Goal: Task Accomplishment & Management: Complete application form

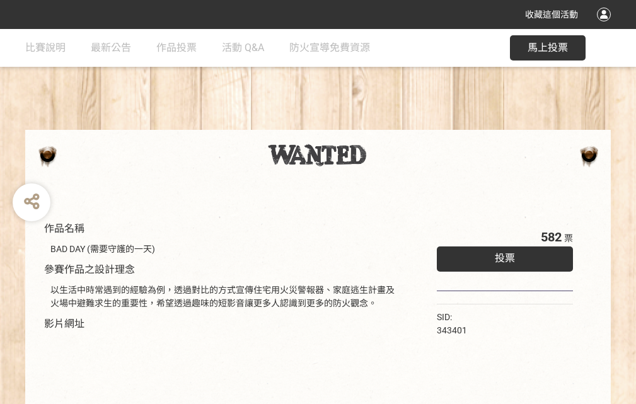
click at [605, 26] on div "收藏這個活動" at bounding box center [318, 14] width 636 height 29
click at [394, 124] on div "作品名稱 BAD DAY (需要守護的一天) 參賽作品之設計理念 以生活中時常遇到的經驗為例，透過對比的方式宣傳住宅用火災警報器、家庭逃生計畫及火場中避難求生…" at bounding box center [318, 294] width 636 height 530
click at [501, 255] on span "投票" at bounding box center [504, 258] width 20 height 12
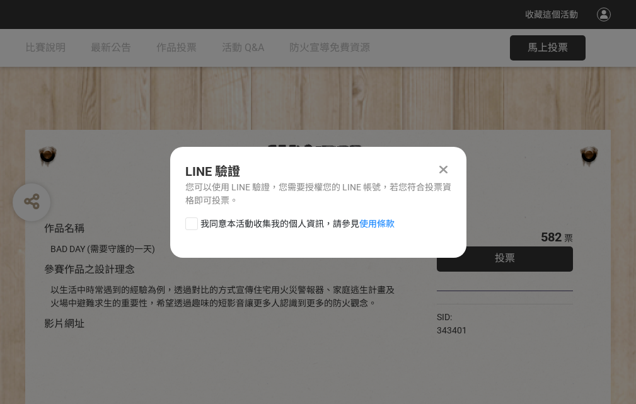
click at [190, 221] on div at bounding box center [191, 223] width 13 height 13
checkbox input "true"
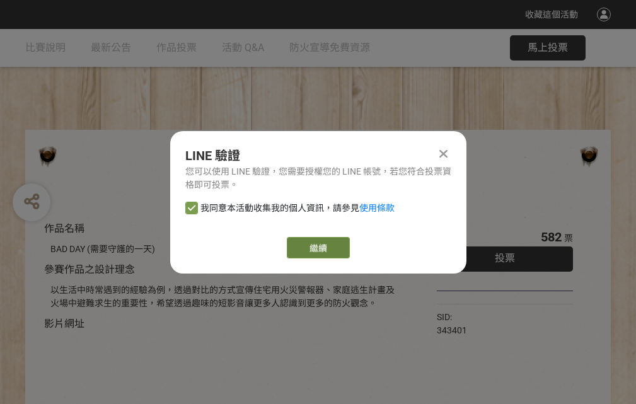
click at [317, 248] on link "繼續" at bounding box center [318, 247] width 63 height 21
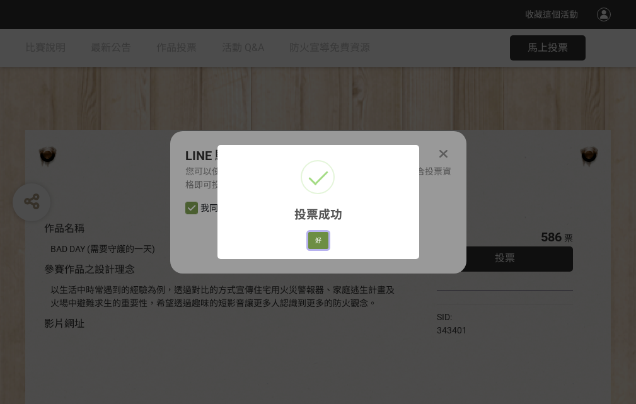
click at [314, 238] on button "好" at bounding box center [318, 241] width 20 height 18
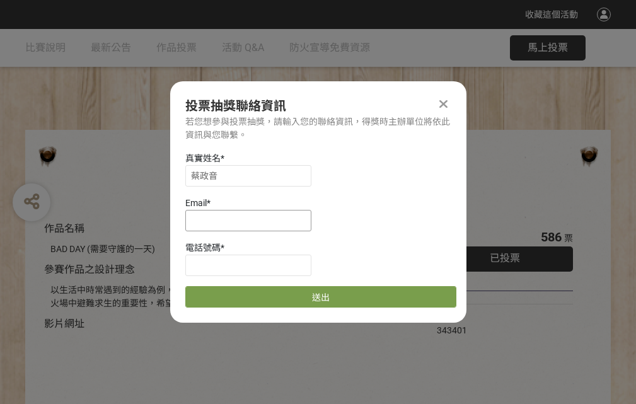
click at [252, 220] on input at bounding box center [248, 220] width 126 height 21
type input "[EMAIL_ADDRESS][DOMAIN_NAME]"
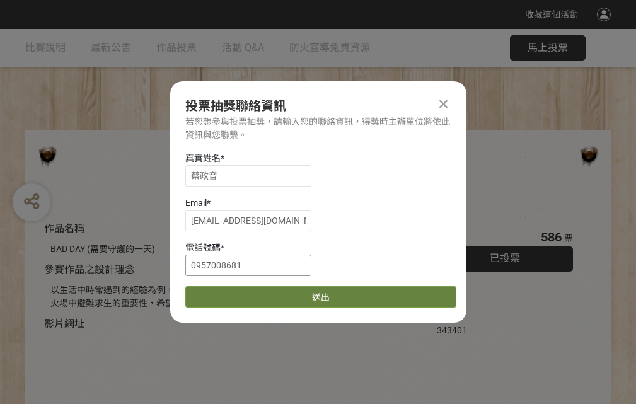
type input "0957008681"
click at [221, 292] on button "送出" at bounding box center [320, 296] width 271 height 21
